Goal: Download file/media

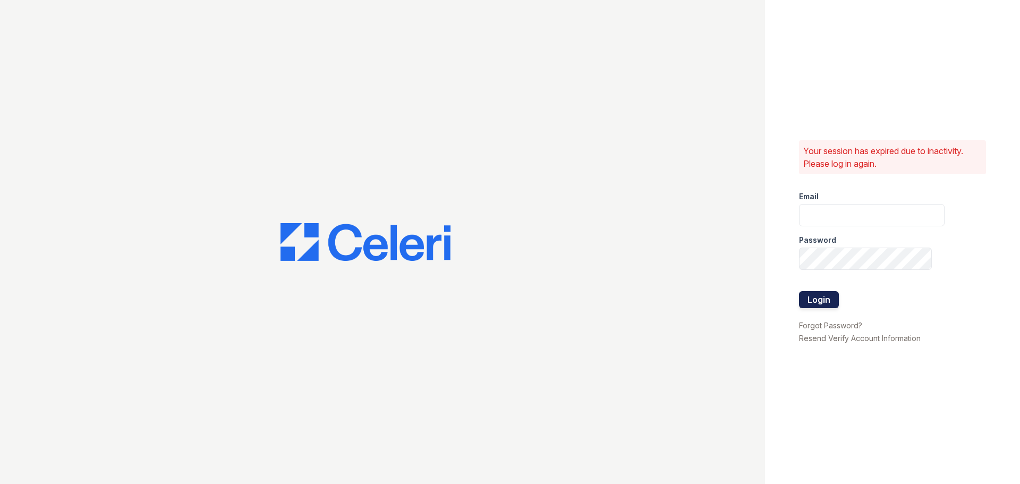
type input "[DOMAIN_NAME][EMAIL_ADDRESS][DOMAIN_NAME]"
click at [815, 301] on button "Login" at bounding box center [819, 299] width 40 height 17
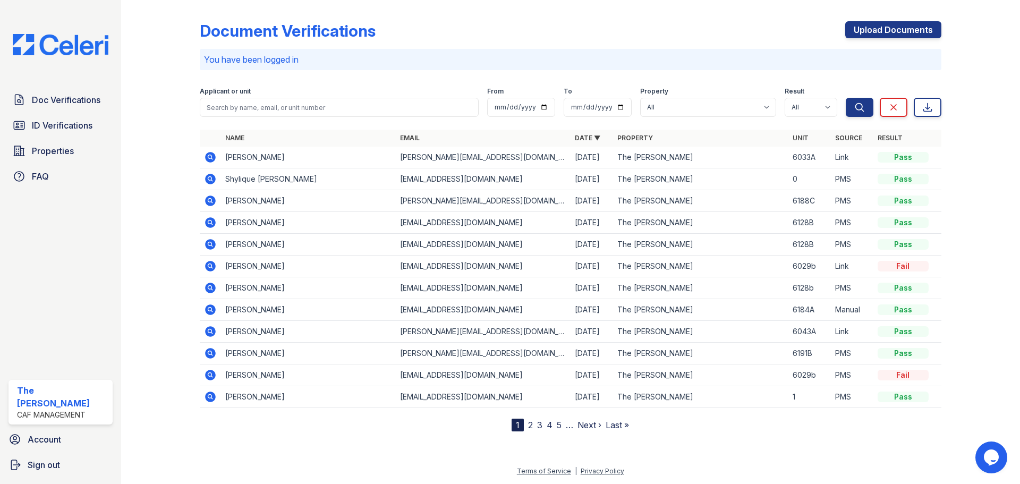
click at [214, 157] on icon at bounding box center [210, 157] width 11 height 11
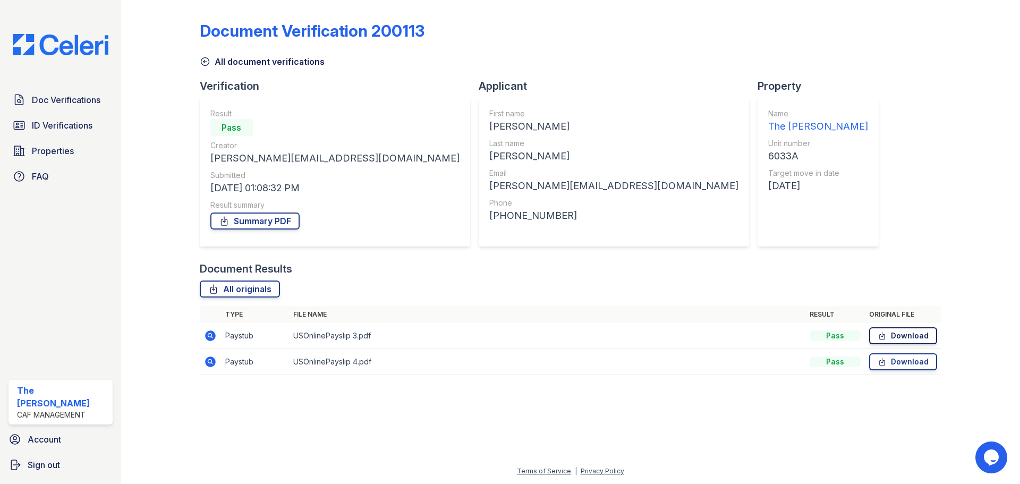
click at [902, 343] on link "Download" at bounding box center [903, 335] width 68 height 17
click at [904, 369] on link "Download" at bounding box center [903, 361] width 68 height 17
